Goal: Navigation & Orientation: Find specific page/section

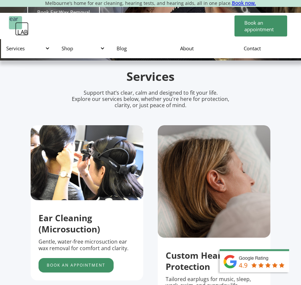
scroll to position [197, 0]
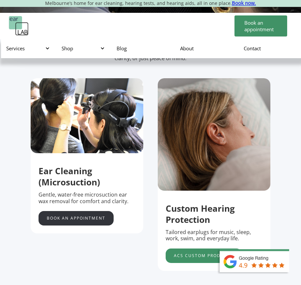
click at [84, 223] on link "Book an appointment" at bounding box center [75, 218] width 75 height 14
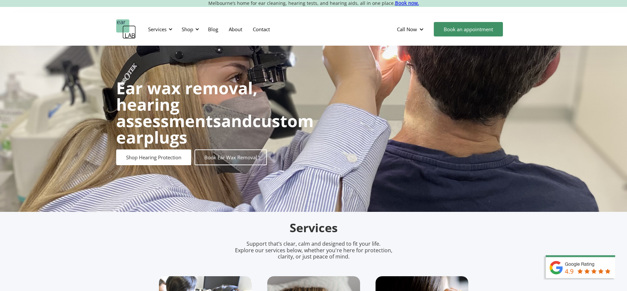
scroll to position [7, 0]
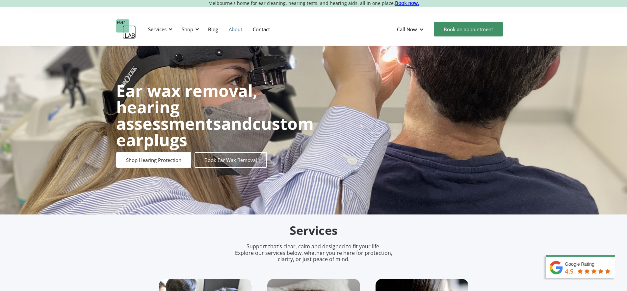
click at [234, 26] on link "About" at bounding box center [235, 29] width 24 height 19
